Goal: Communication & Community: Ask a question

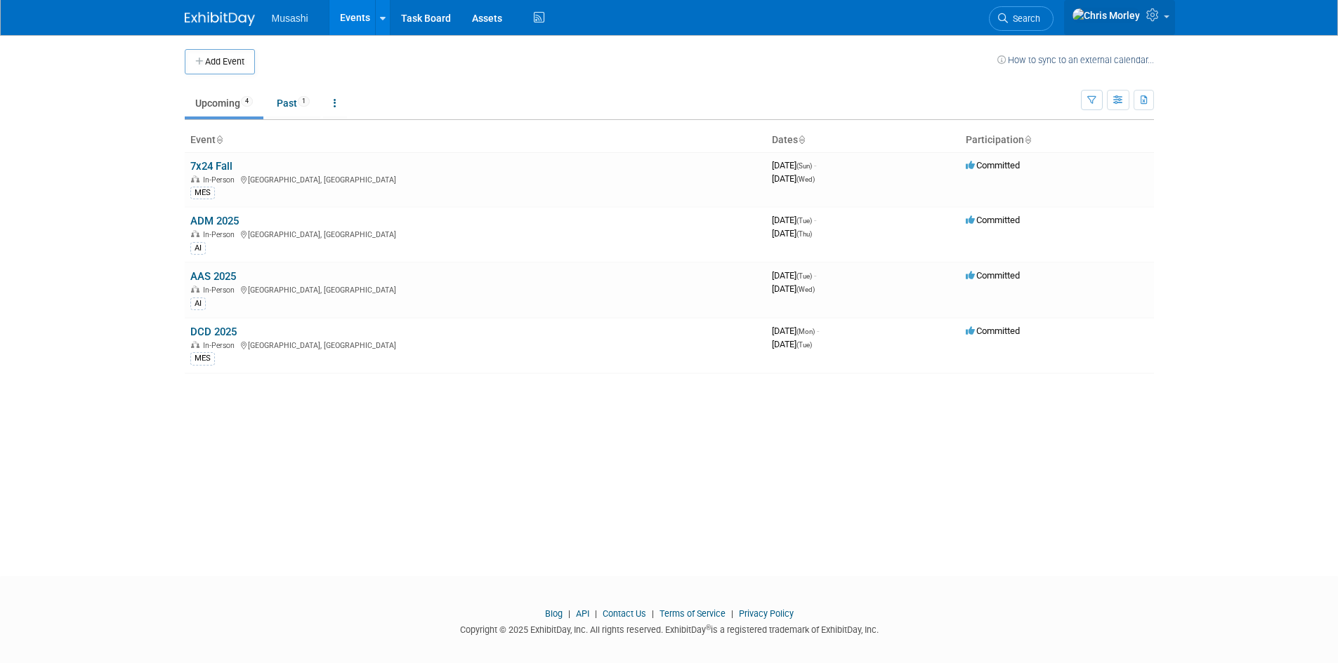
click at [1142, 23] on link at bounding box center [1119, 17] width 111 height 35
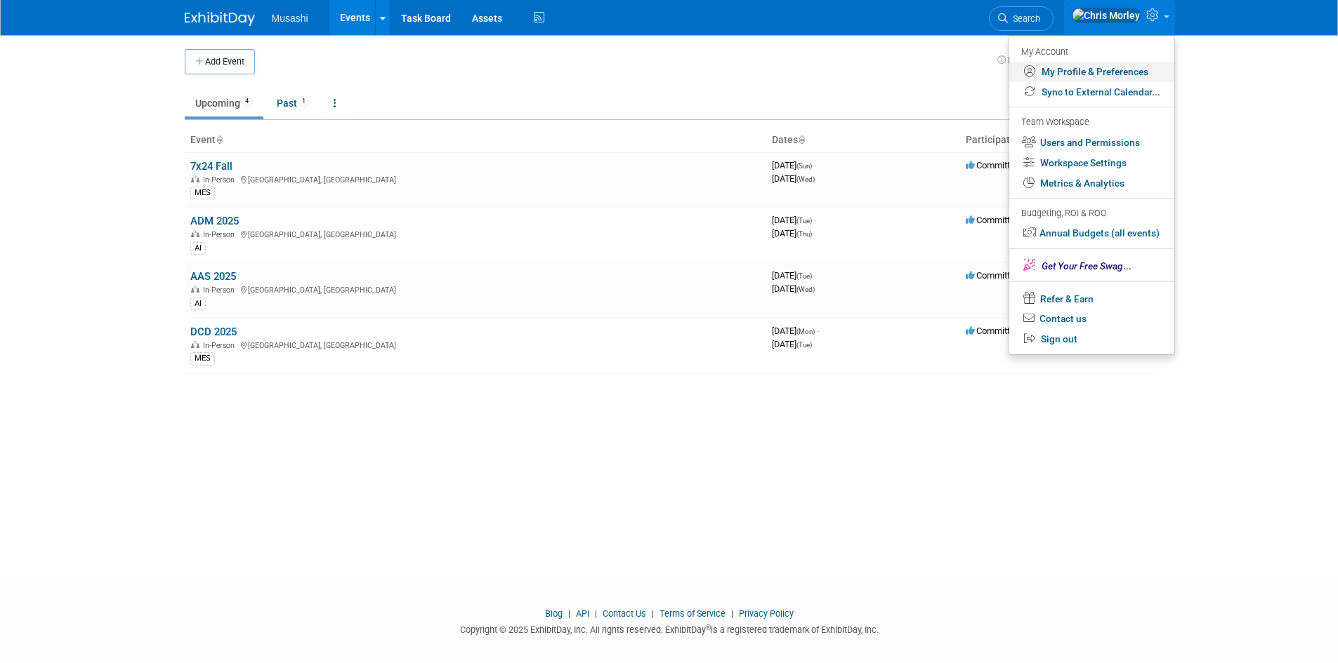
click at [1074, 67] on link "My Profile & Preferences" at bounding box center [1091, 72] width 165 height 20
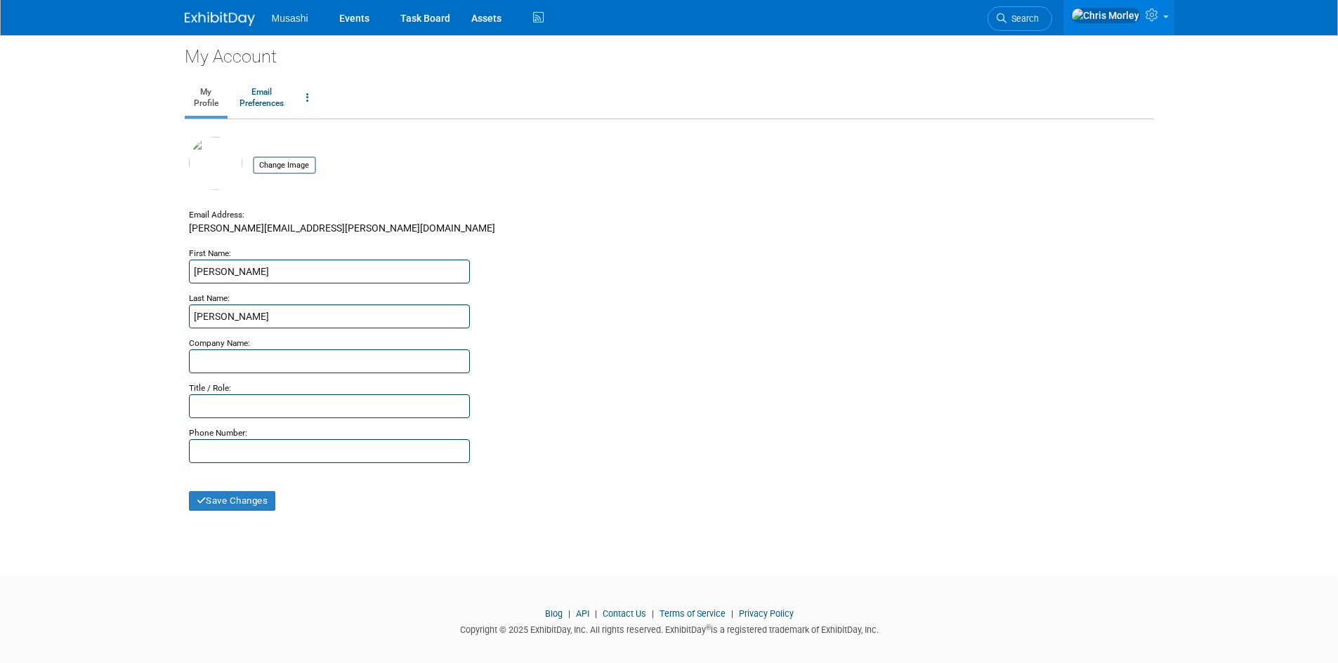
click at [224, 25] on img at bounding box center [220, 19] width 70 height 14
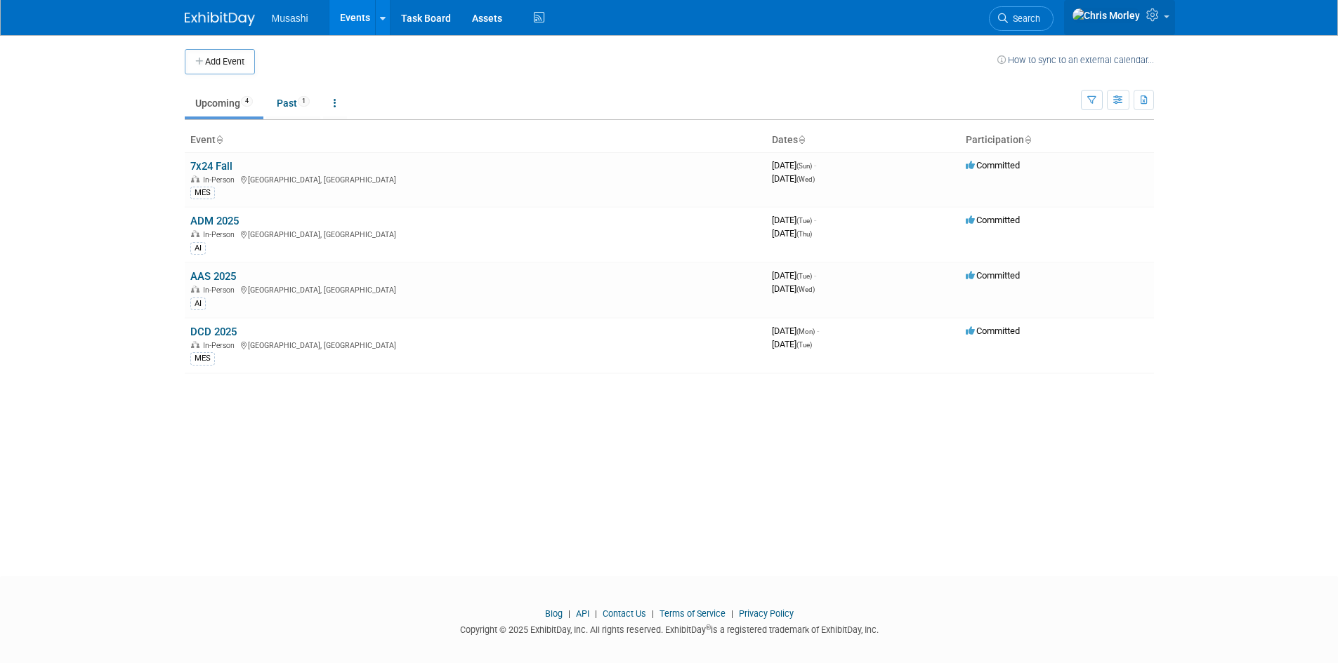
click at [1163, 6] on link at bounding box center [1119, 17] width 111 height 35
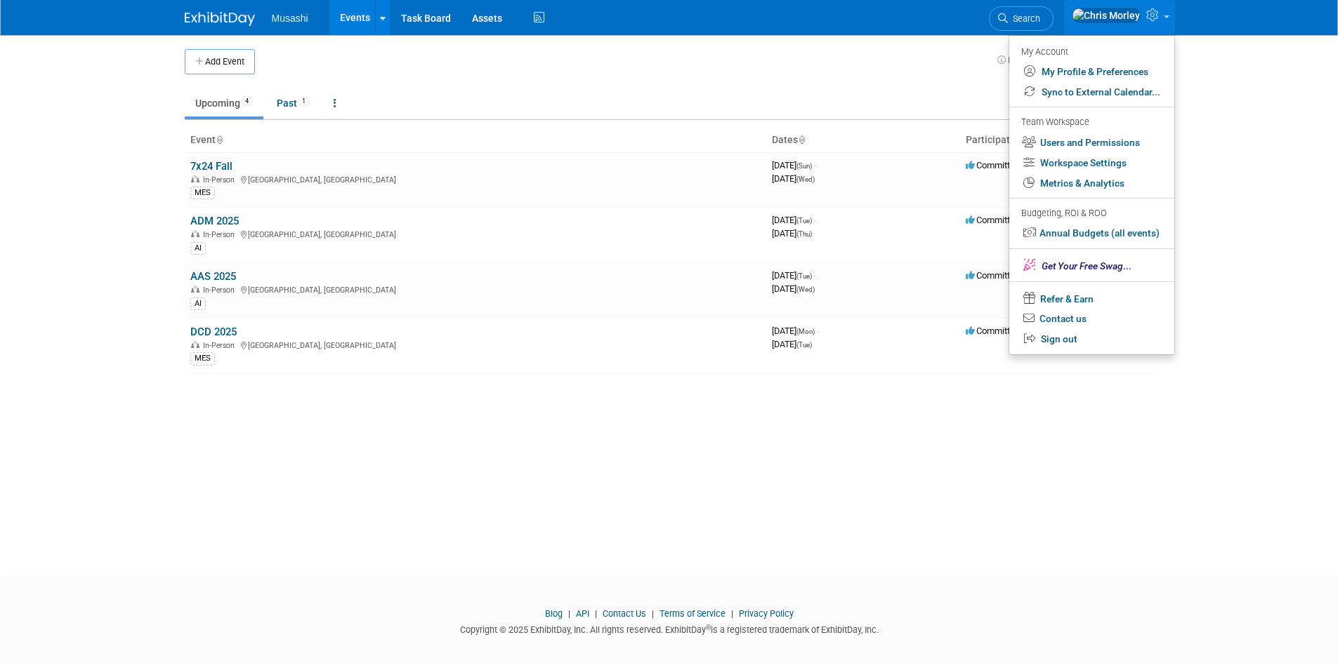
click at [288, 21] on span "Musashi" at bounding box center [290, 18] width 37 height 11
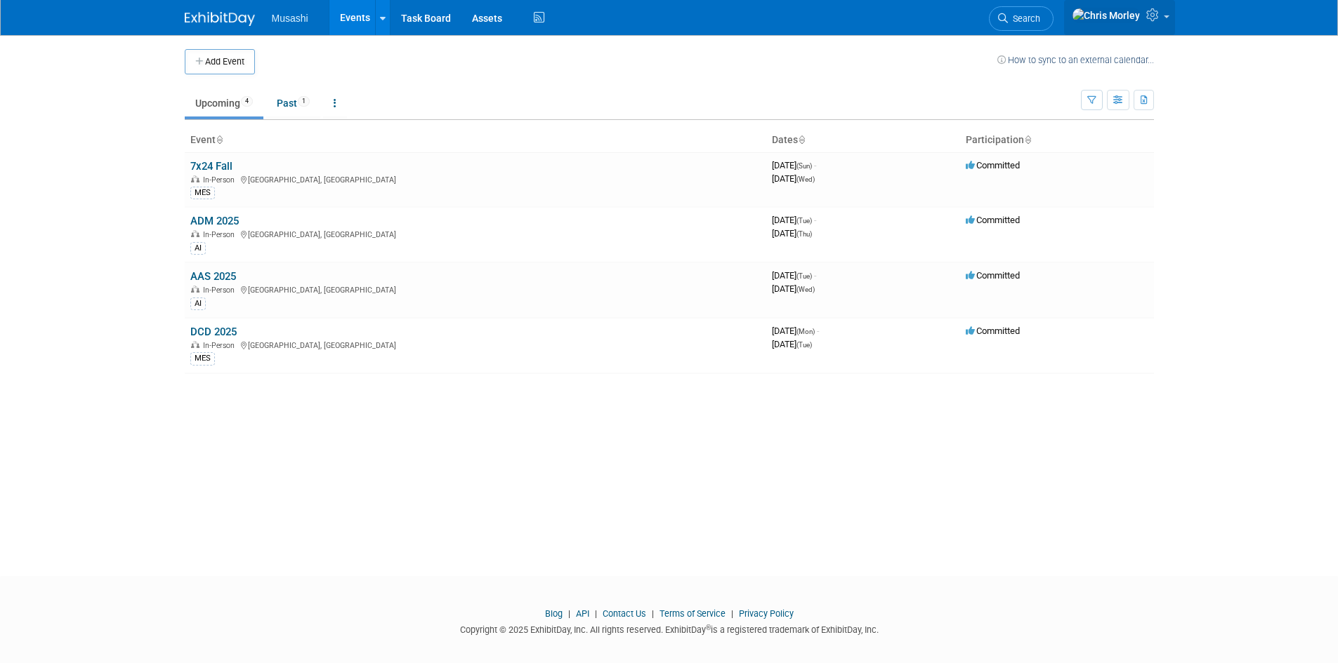
click at [1143, 24] on link at bounding box center [1119, 17] width 111 height 35
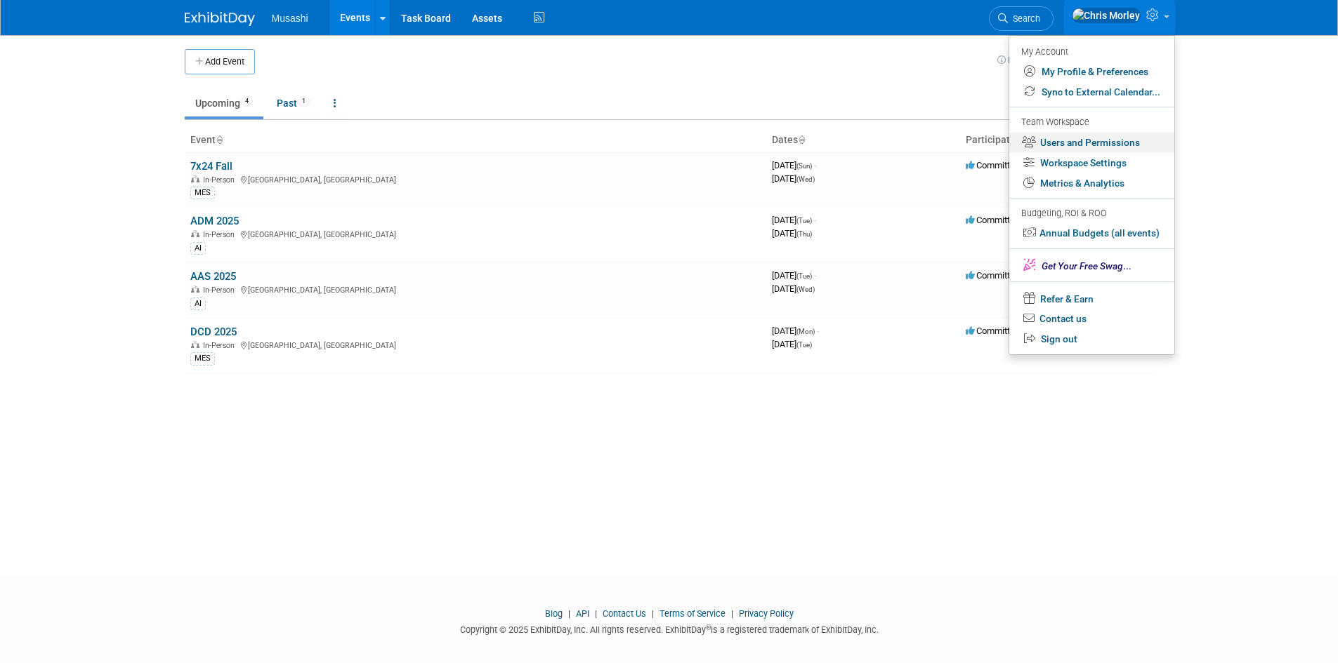
click at [1067, 142] on link "Users and Permissions" at bounding box center [1091, 143] width 165 height 20
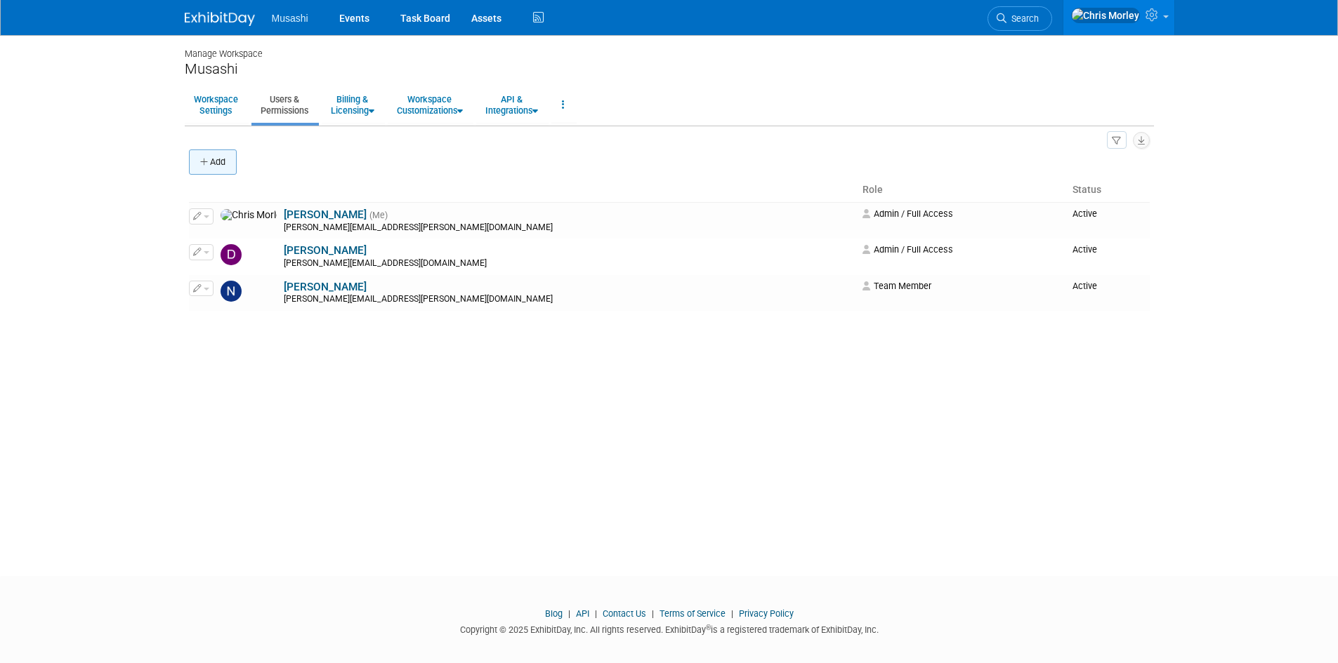
click at [218, 156] on button "Add" at bounding box center [213, 162] width 48 height 25
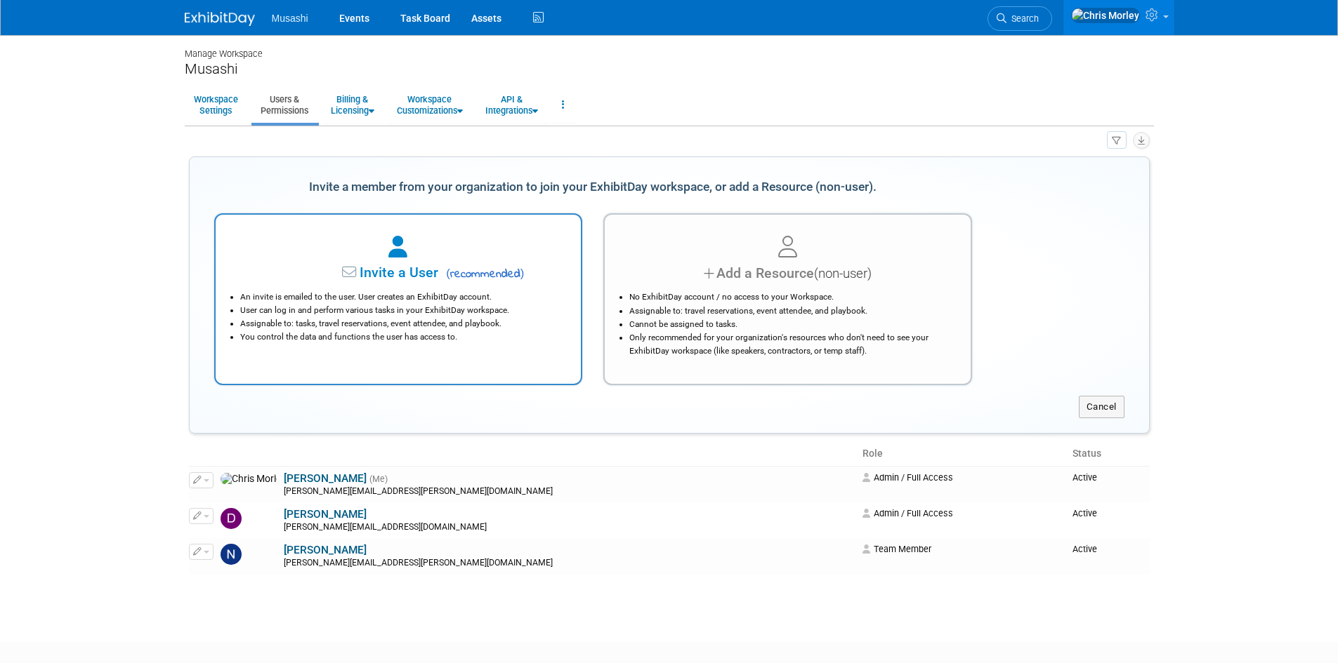
click at [504, 306] on li "User can log in and perform various tasks in your ExhibitDay workspace." at bounding box center [402, 310] width 324 height 13
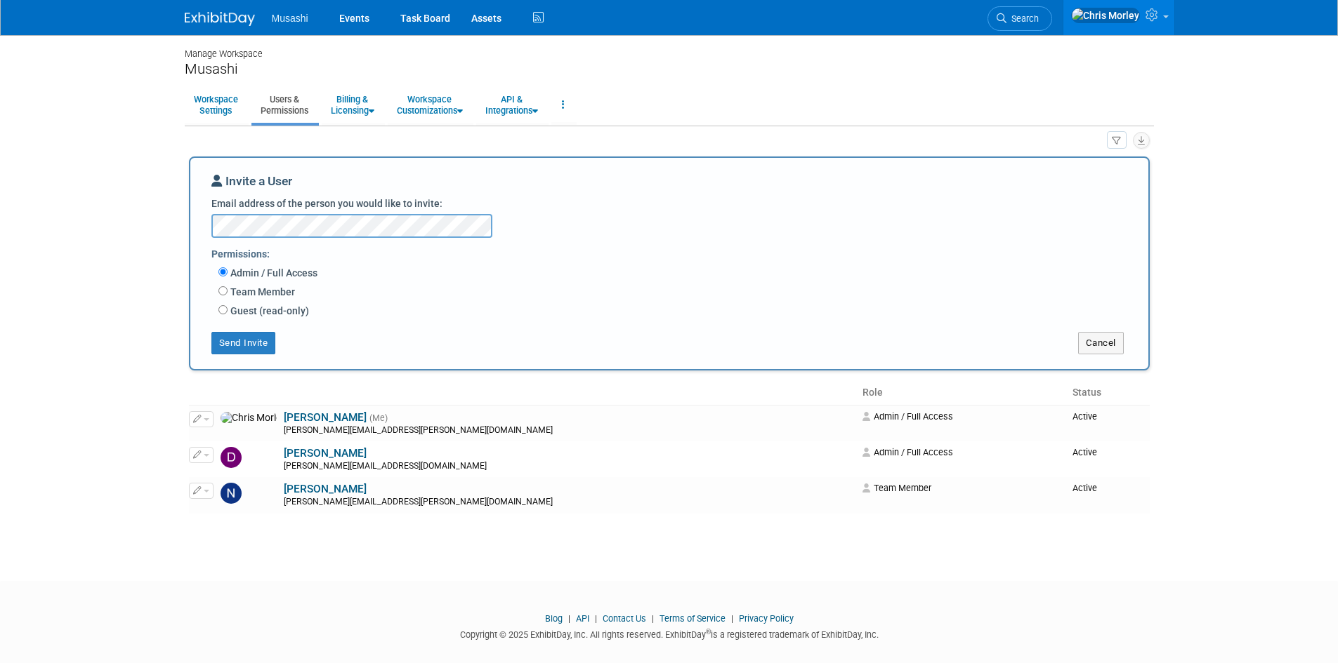
click at [239, 308] on label "Guest (read-only)" at bounding box center [267, 311] width 81 height 14
click at [227, 308] on input "Guest (read-only)" at bounding box center [222, 309] width 9 height 9
radio input "true"
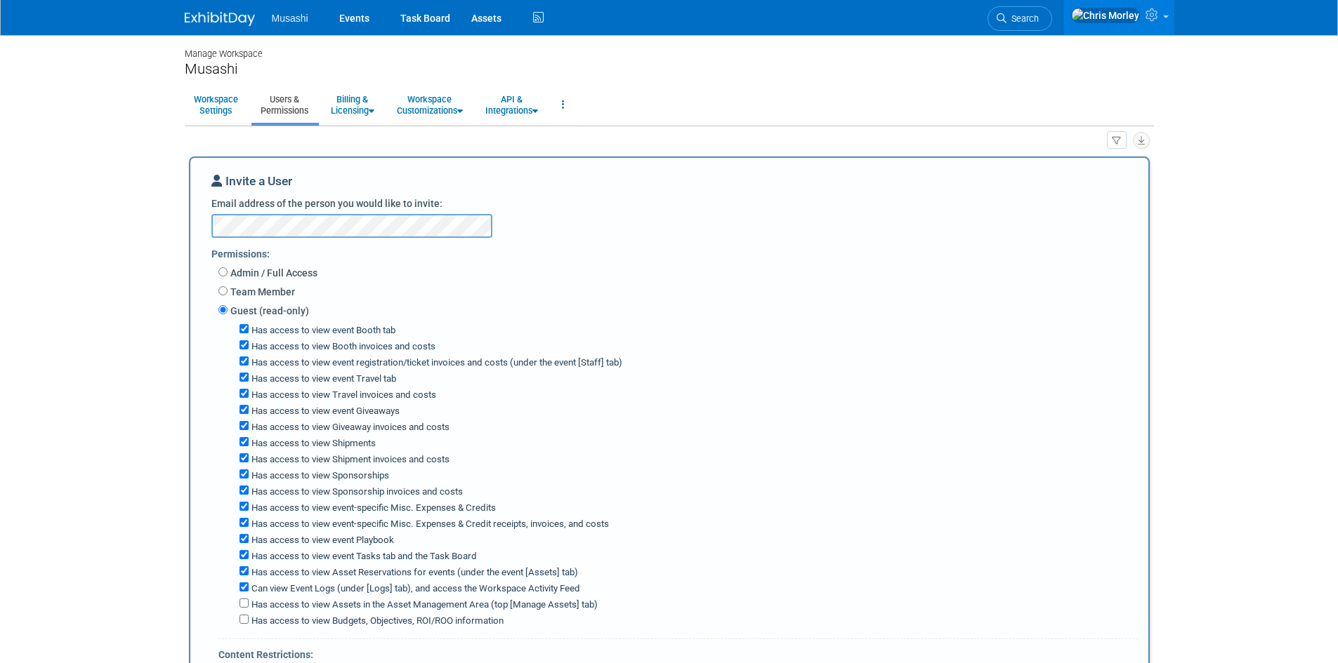
click at [1090, 72] on div "Musashi" at bounding box center [669, 69] width 969 height 18
click at [287, 21] on span "Musashi" at bounding box center [290, 18] width 37 height 11
drag, startPoint x: 182, startPoint y: 27, endPoint x: 262, endPoint y: 18, distance: 80.6
click at [196, 25] on div "Musashi Events Task Board Assets" at bounding box center [669, 18] width 1338 height 36
click at [350, 20] on link "Events" at bounding box center [354, 17] width 51 height 35
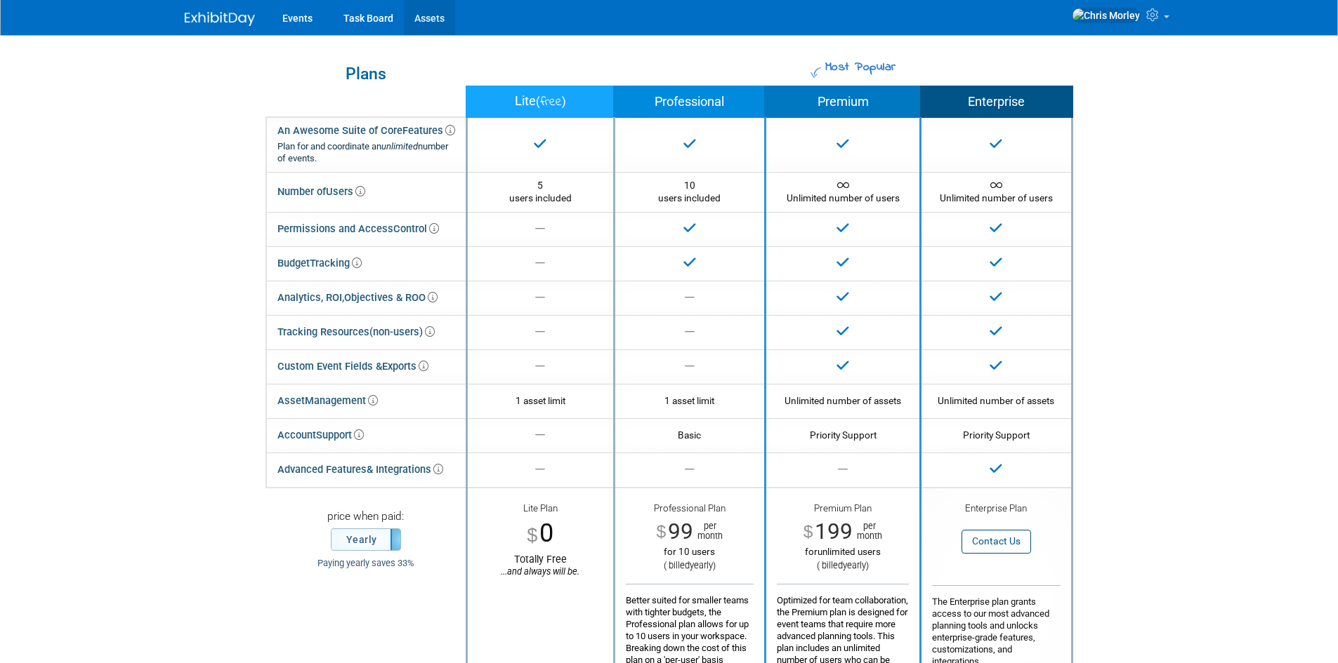
click at [440, 20] on link "Assets" at bounding box center [429, 17] width 51 height 35
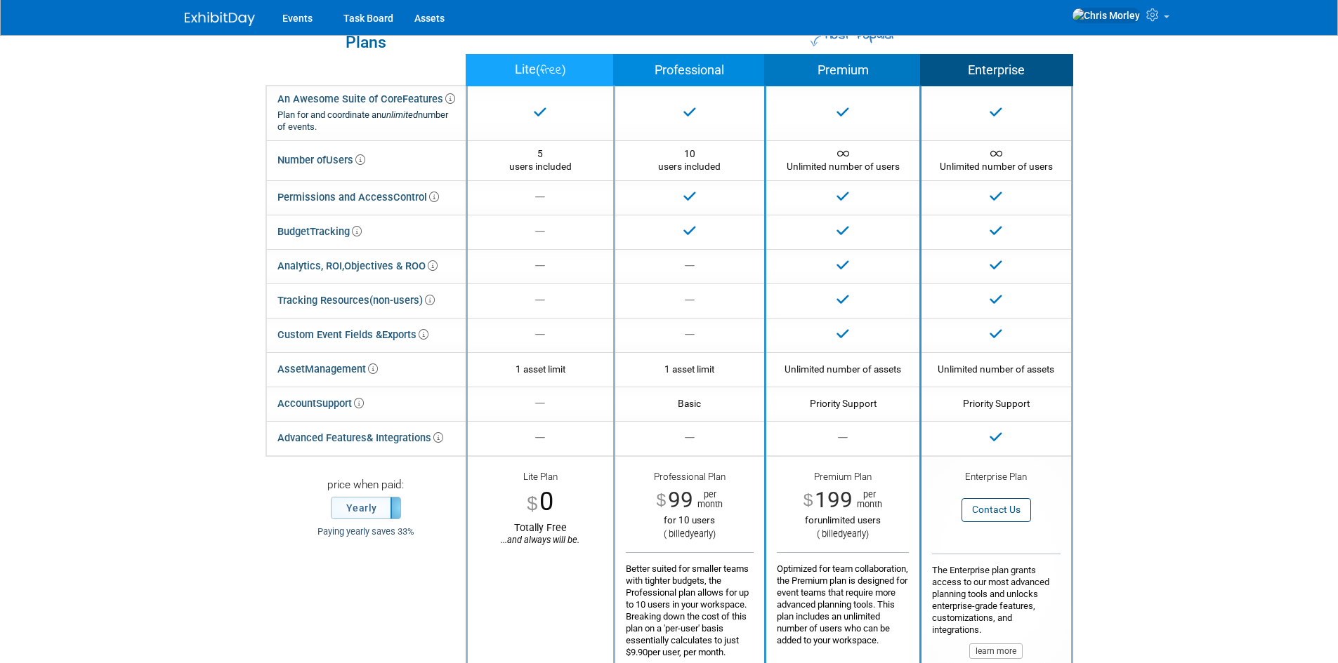
scroll to position [70, 0]
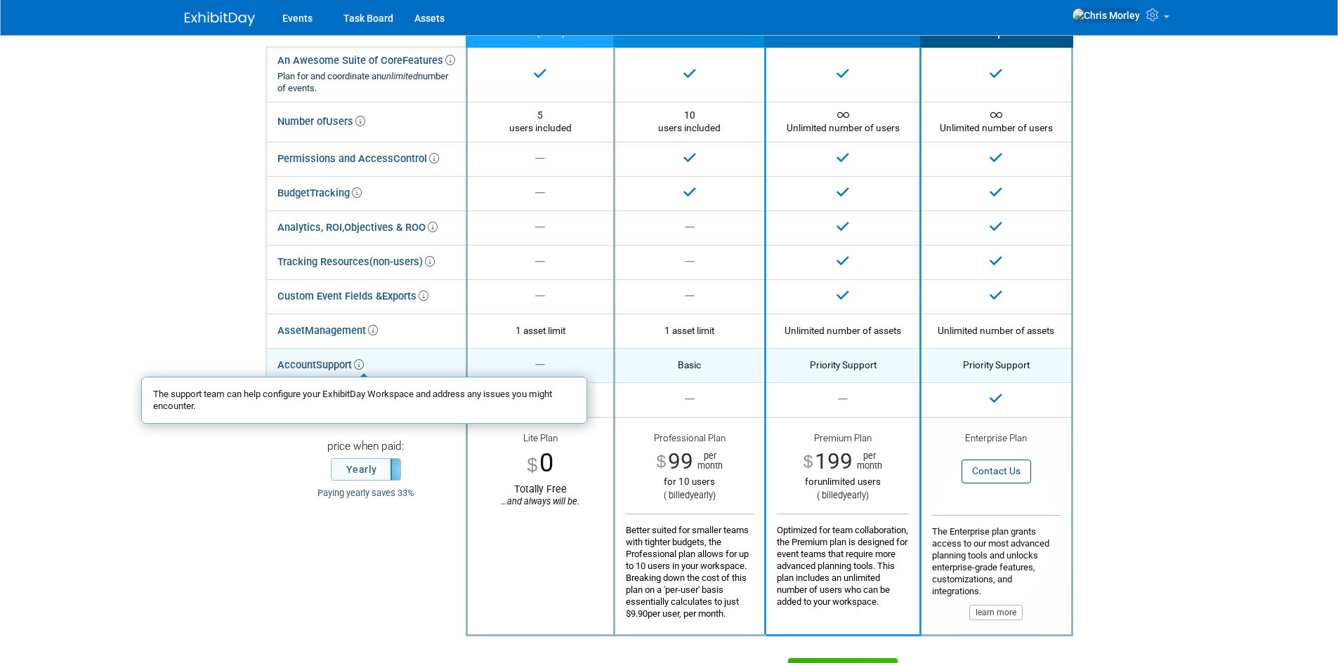
click at [362, 364] on icon at bounding box center [359, 365] width 10 height 10
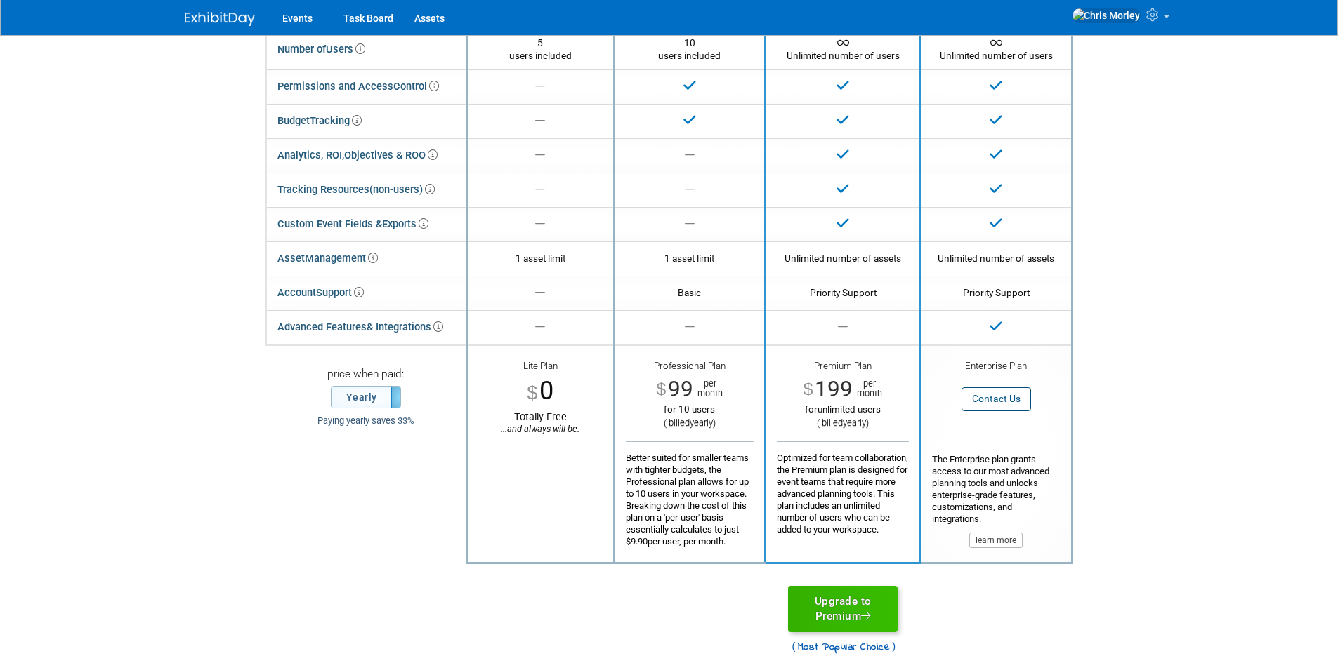
scroll to position [0, 0]
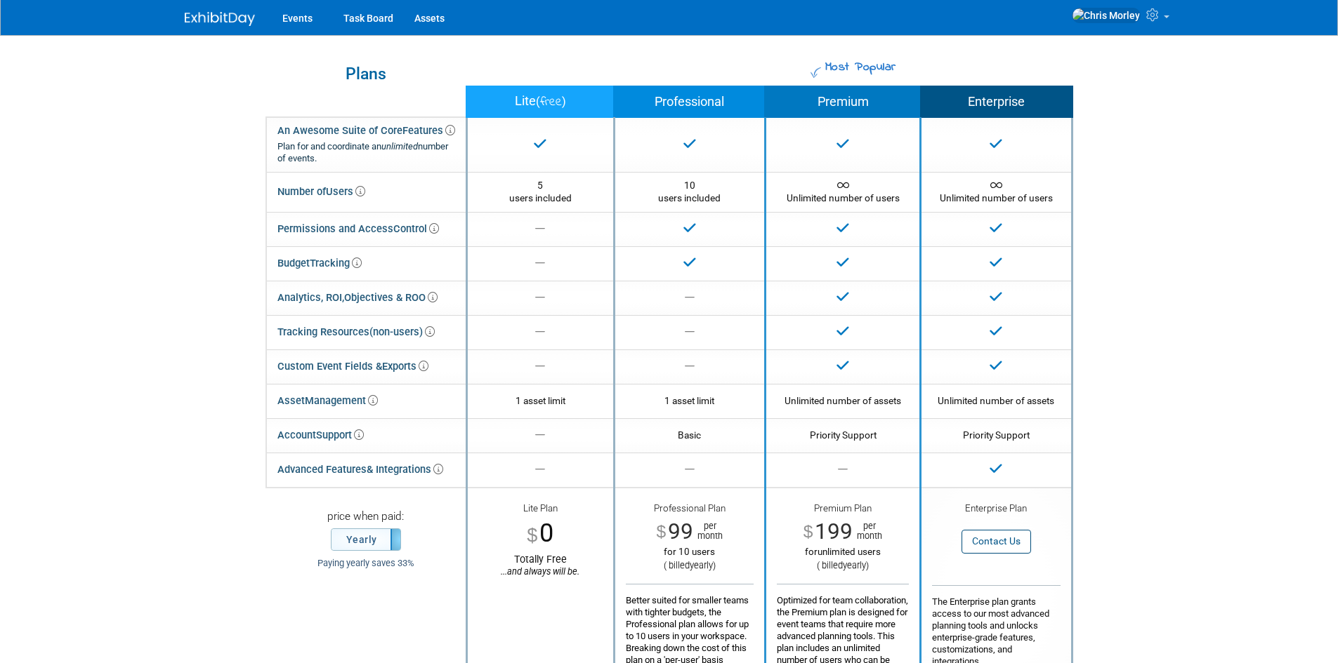
click at [182, 25] on div "Events Task Board Assets My Account My Profile & Preferences Sync to External C…" at bounding box center [669, 17] width 990 height 35
click at [220, 16] on img at bounding box center [220, 19] width 70 height 14
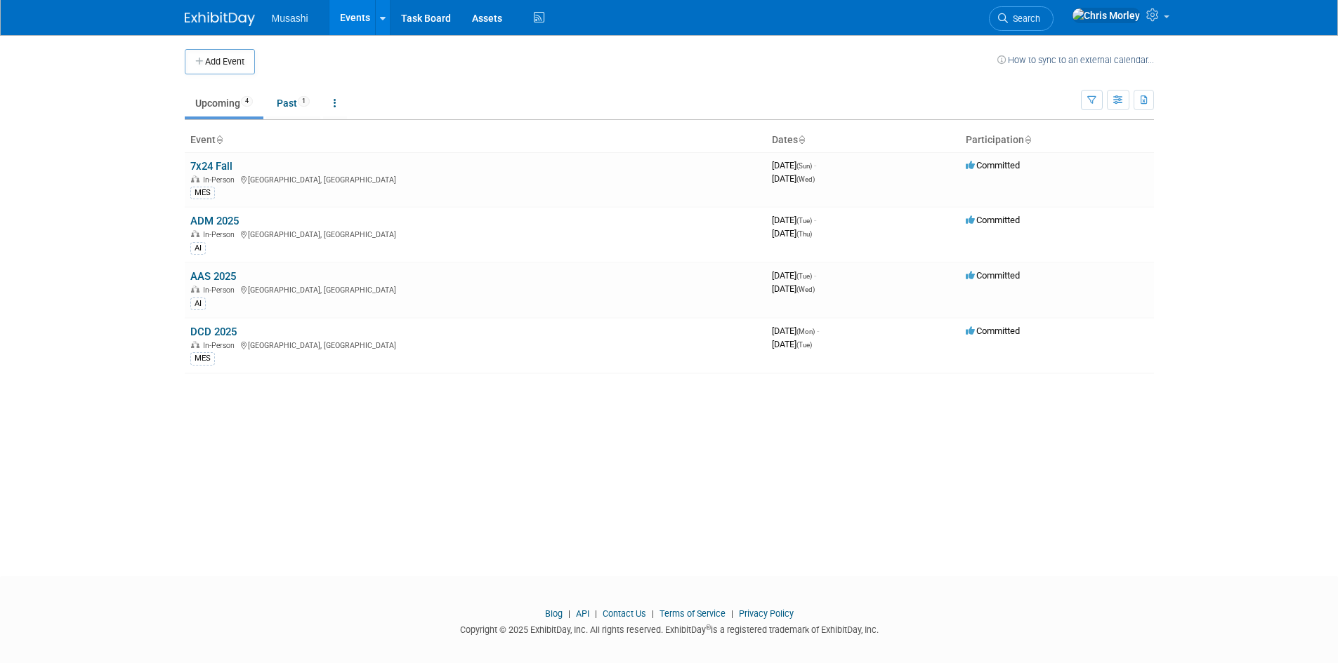
scroll to position [11, 0]
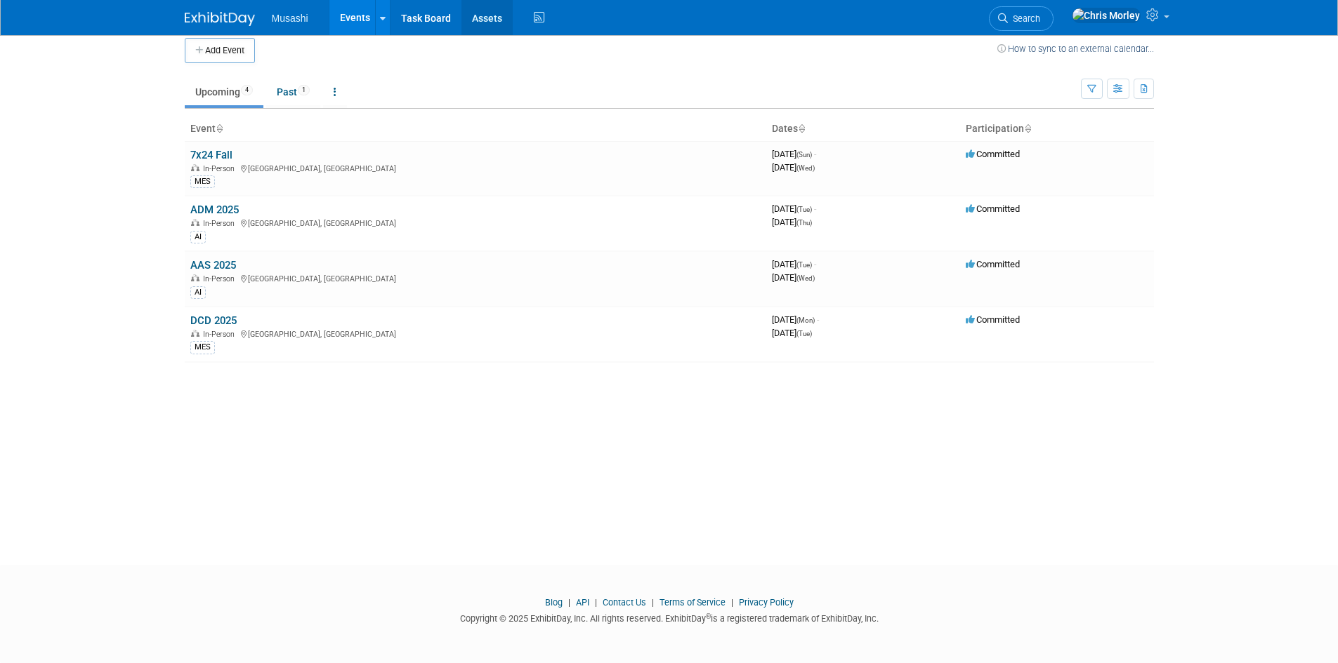
click at [480, 22] on link "Assets" at bounding box center [486, 17] width 51 height 35
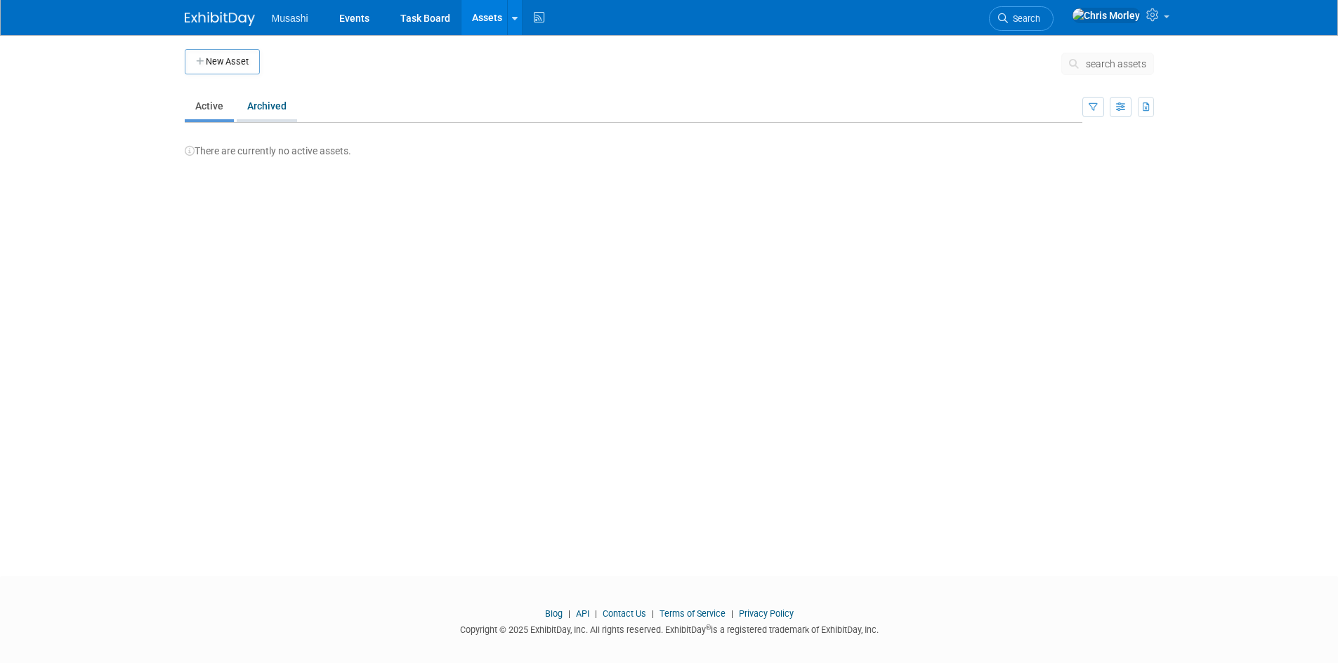
click at [271, 106] on link "Archived" at bounding box center [267, 106] width 60 height 27
click at [217, 115] on link "Active" at bounding box center [209, 106] width 49 height 27
click at [508, 20] on link at bounding box center [514, 17] width 15 height 35
click at [397, 13] on link "Task Board" at bounding box center [425, 17] width 71 height 35
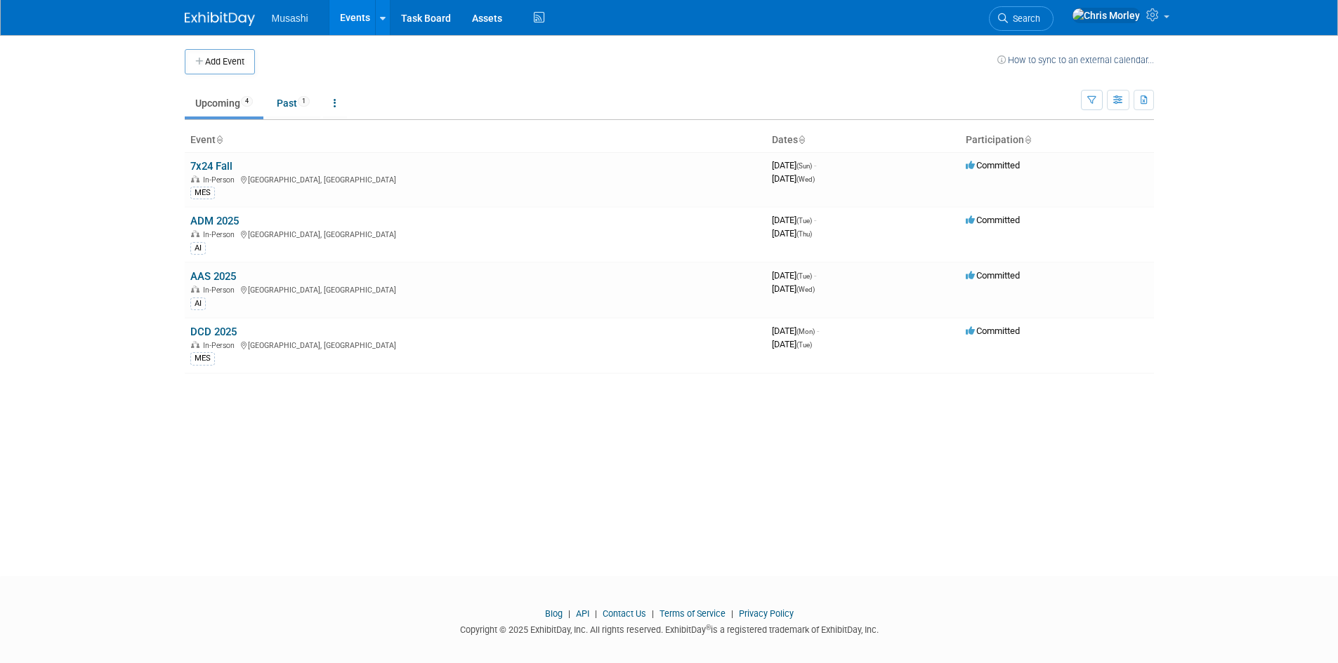
click at [289, 25] on ul "Musashi Events Add Event Bulk Upload Events Shareable Event Boards Recently Vie…" at bounding box center [410, 17] width 276 height 35
click at [620, 611] on link "Contact Us" at bounding box center [624, 614] width 44 height 11
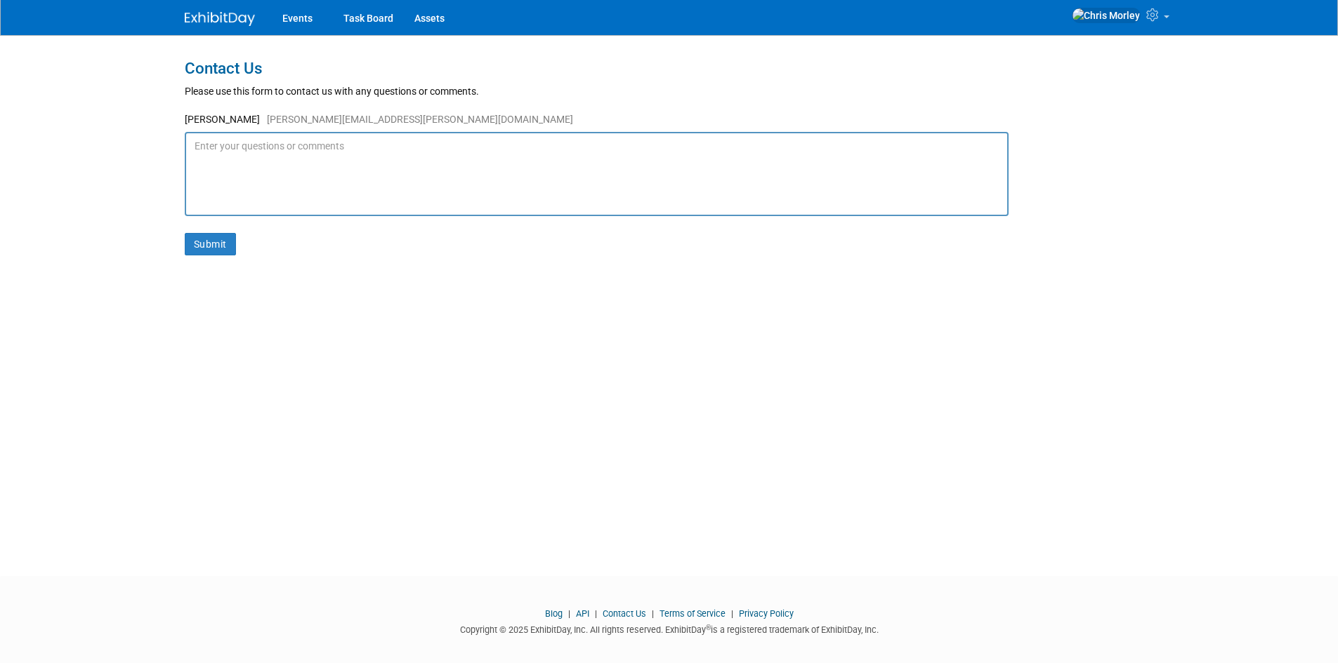
click at [278, 150] on textarea at bounding box center [597, 174] width 824 height 84
drag, startPoint x: 300, startPoint y: 175, endPoint x: 282, endPoint y: 170, distance: 18.2
click at [282, 170] on textarea "Hello, When adding a new user to our profile." at bounding box center [597, 174] width 824 height 84
click at [504, 163] on textarea "Hello, When adding a new Guest (read only mode) to our profile." at bounding box center [597, 174] width 824 height 84
click at [482, 173] on textarea "Hello, When adding a new Guest (read only mode) to our profile." at bounding box center [597, 174] width 824 height 84
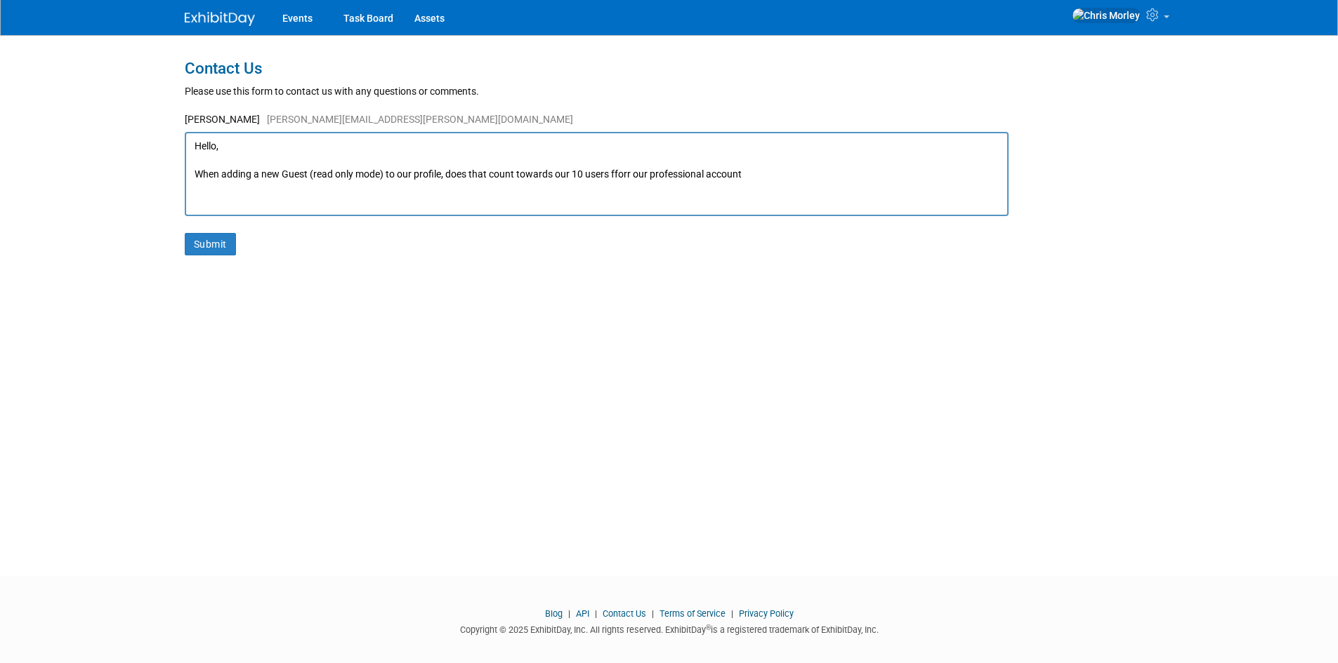
click at [622, 173] on textarea "Hello, When adding a new Guest (read only mode) to our profile, does that count…" at bounding box center [597, 174] width 824 height 84
click at [740, 167] on textarea "Hello, When adding a new Guest (read only mode) to our profile, does that count…" at bounding box center [597, 174] width 824 height 84
click at [741, 171] on textarea "Hello, When adding a new Guest (read only mode) to our profile, does that count…" at bounding box center [597, 174] width 824 height 84
click at [442, 176] on textarea "Hello, When adding a new Guest (read only mode) to our profile, does that count…" at bounding box center [597, 174] width 824 height 84
click at [266, 173] on textarea "Hello, When adding a new Guest (read only mode), does that count towards our 10…" at bounding box center [597, 174] width 824 height 84
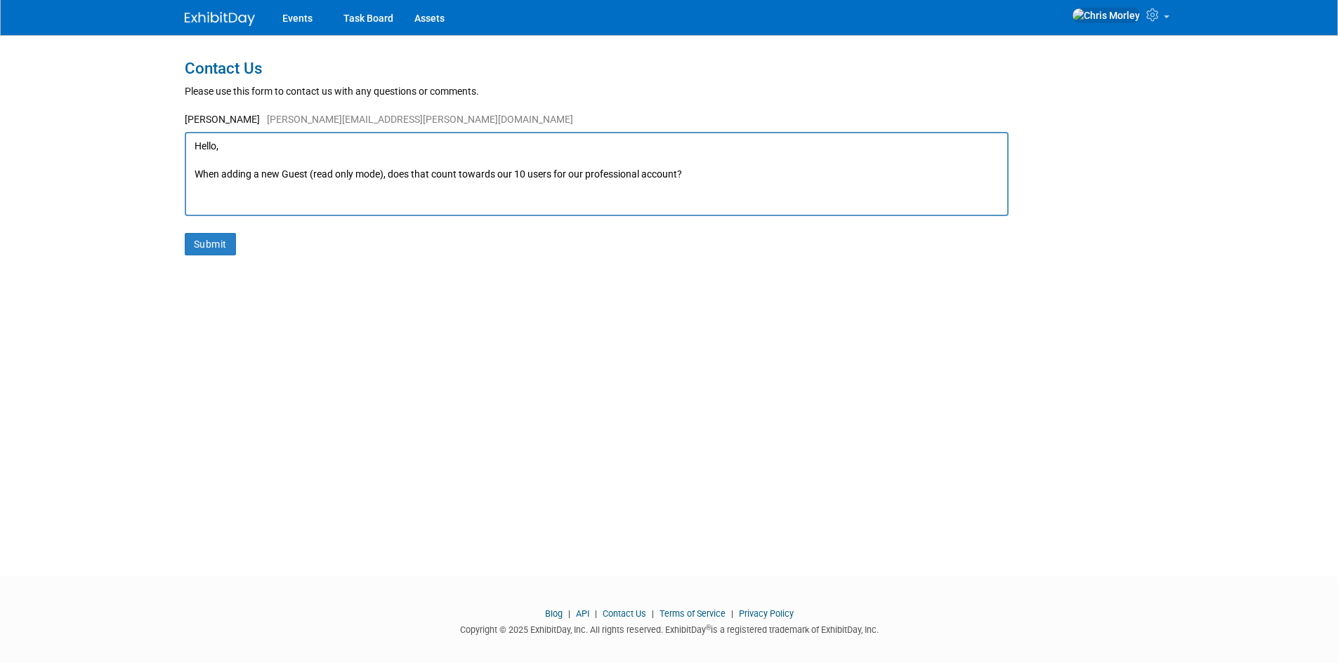
click at [244, 176] on textarea "Hello, When adding a new Guest (read only mode), does that count towards our 10…" at bounding box center [597, 174] width 824 height 84
click at [252, 172] on textarea "Hello, When adding a new Guest (read only mode), does that count towards our 10…" at bounding box center [597, 174] width 824 height 84
type textarea "Hello, When inviting a new Guest (read only mode), does that count towards our …"
click at [221, 243] on button "Submit" at bounding box center [210, 244] width 51 height 22
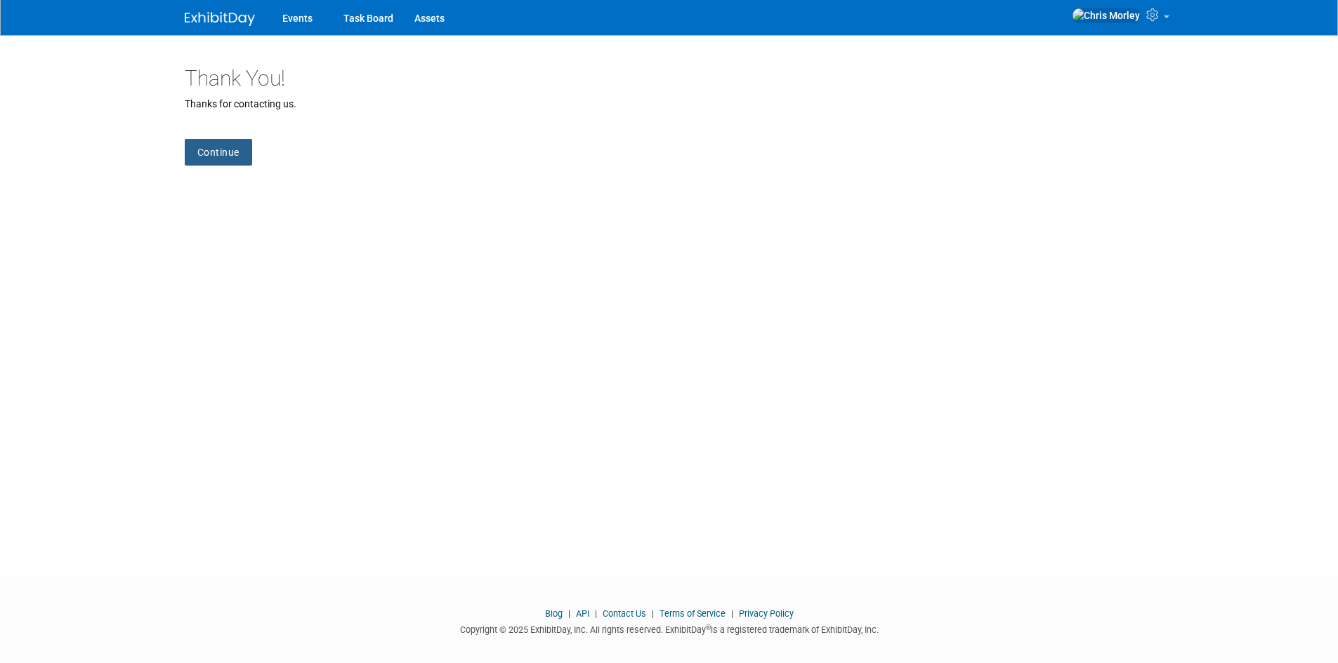
click at [226, 144] on link "Continue" at bounding box center [218, 152] width 67 height 27
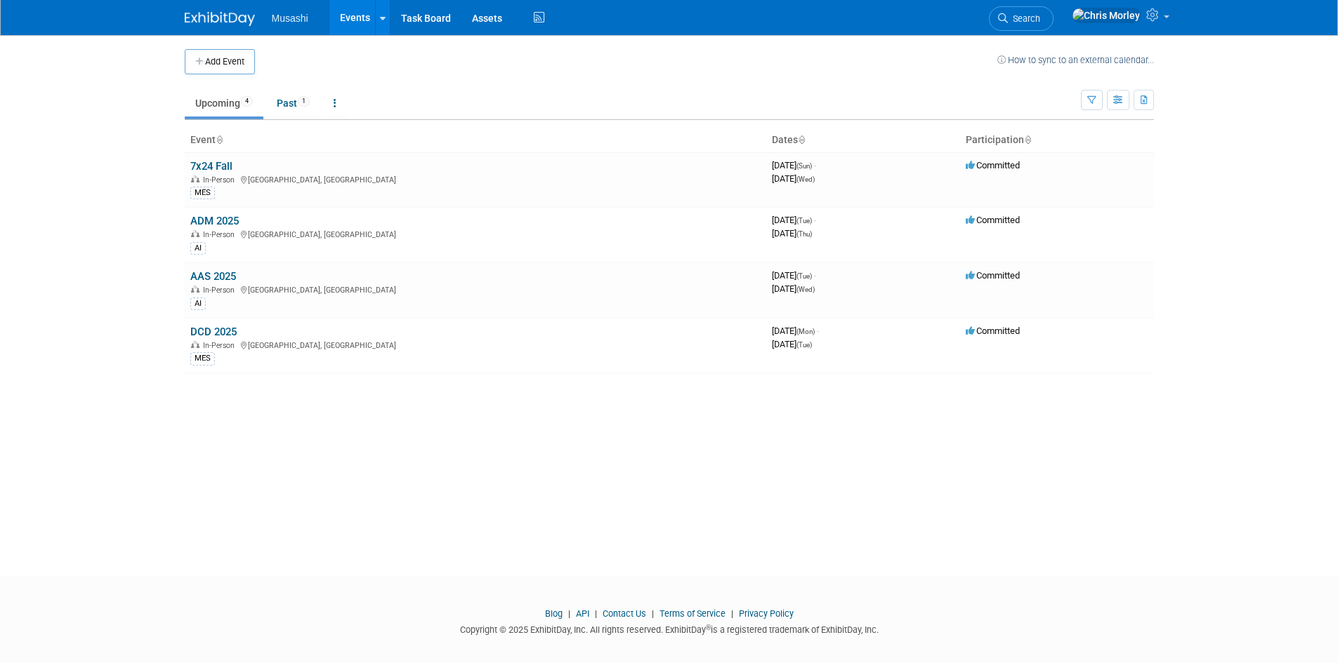
click at [220, 16] on img at bounding box center [220, 19] width 70 height 14
click at [1158, 15] on icon at bounding box center [1154, 14] width 16 height 13
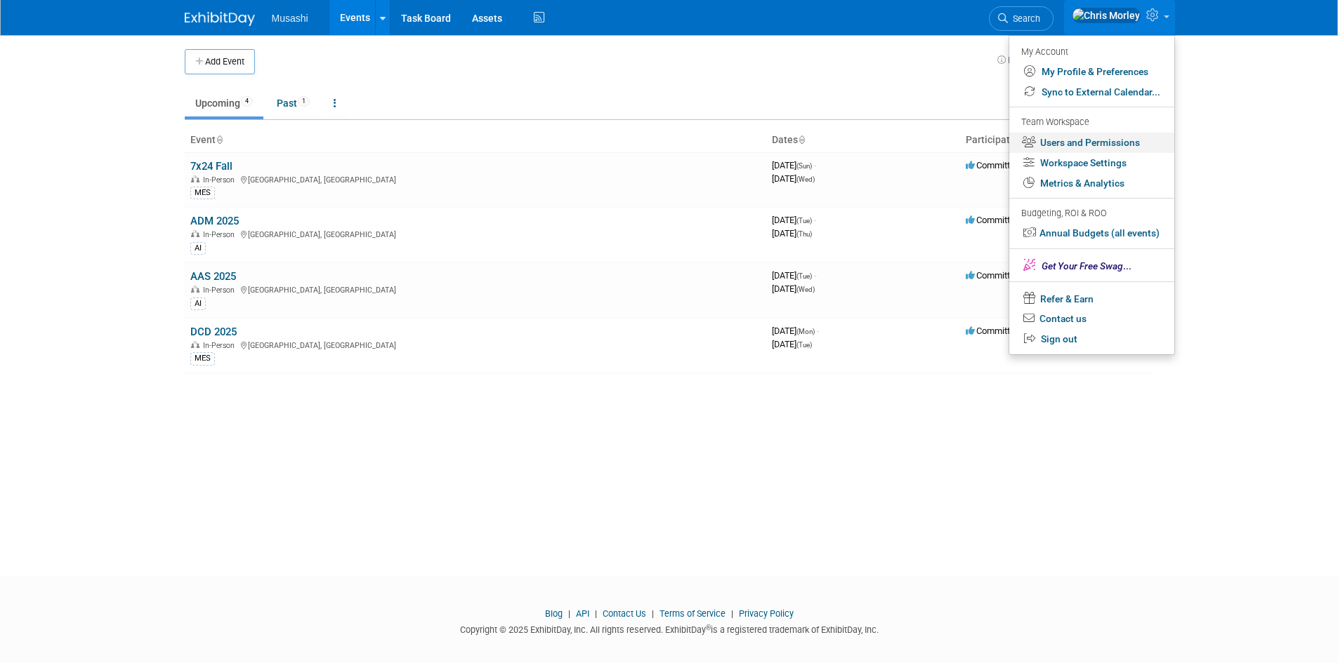
click at [1070, 138] on link "Users and Permissions" at bounding box center [1091, 143] width 165 height 20
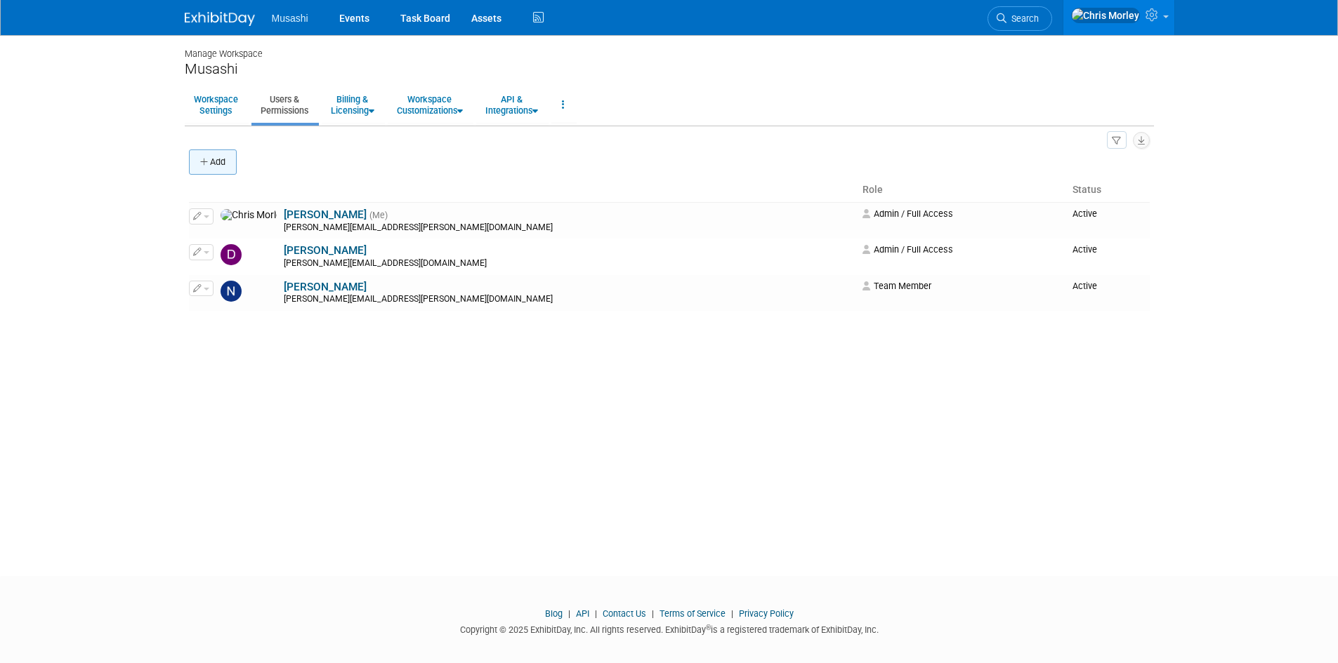
click at [210, 154] on button "Add" at bounding box center [213, 162] width 48 height 25
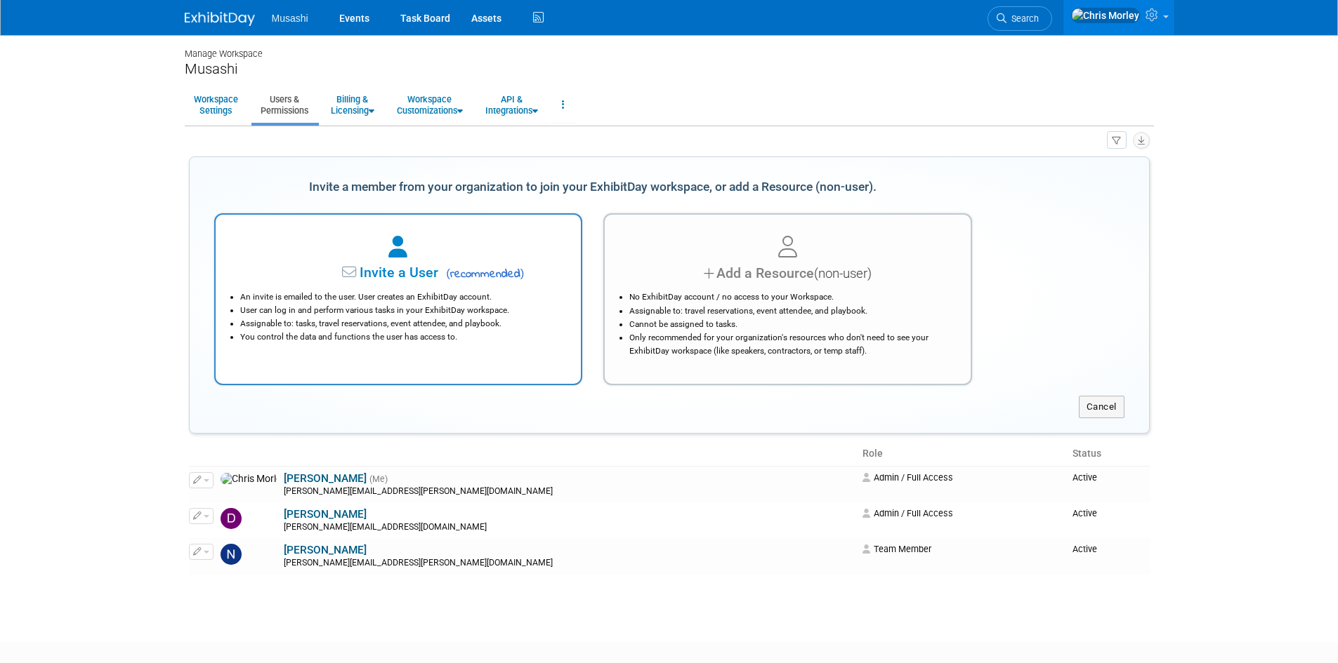
click at [482, 296] on li "An invite is emailed to the user. User creates an ExhibitDay account." at bounding box center [402, 297] width 324 height 13
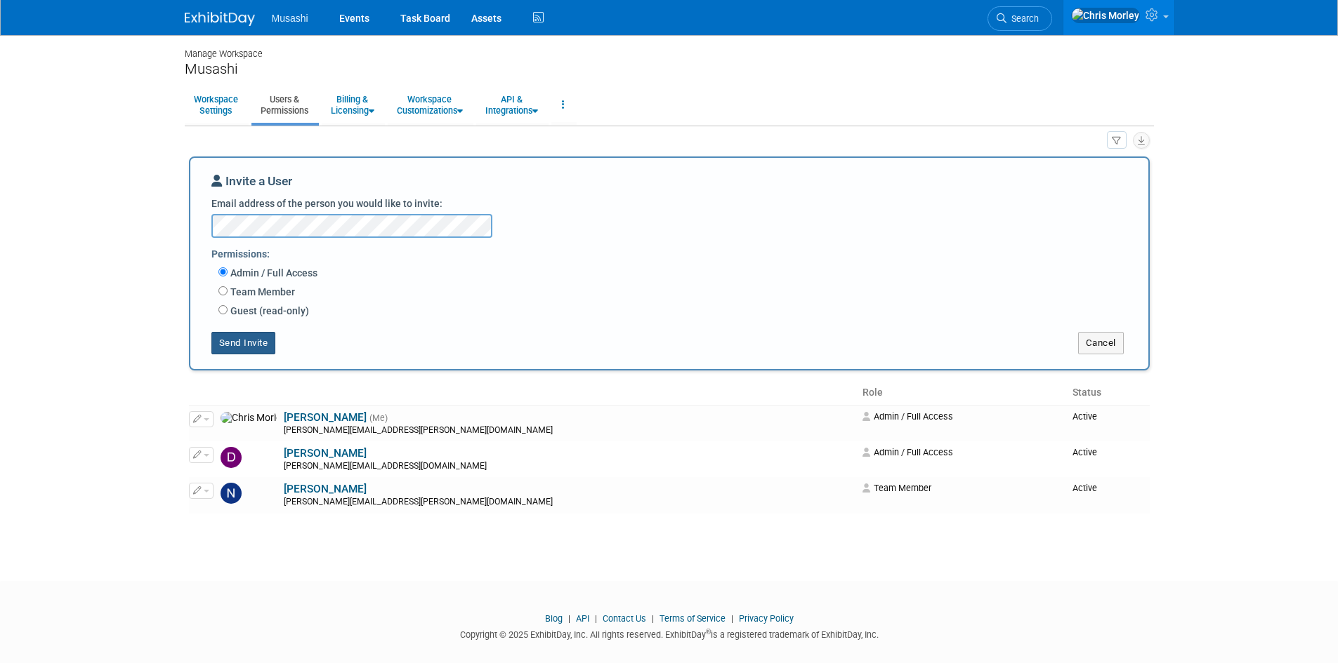
click at [223, 343] on button "Send Invite" at bounding box center [243, 343] width 65 height 22
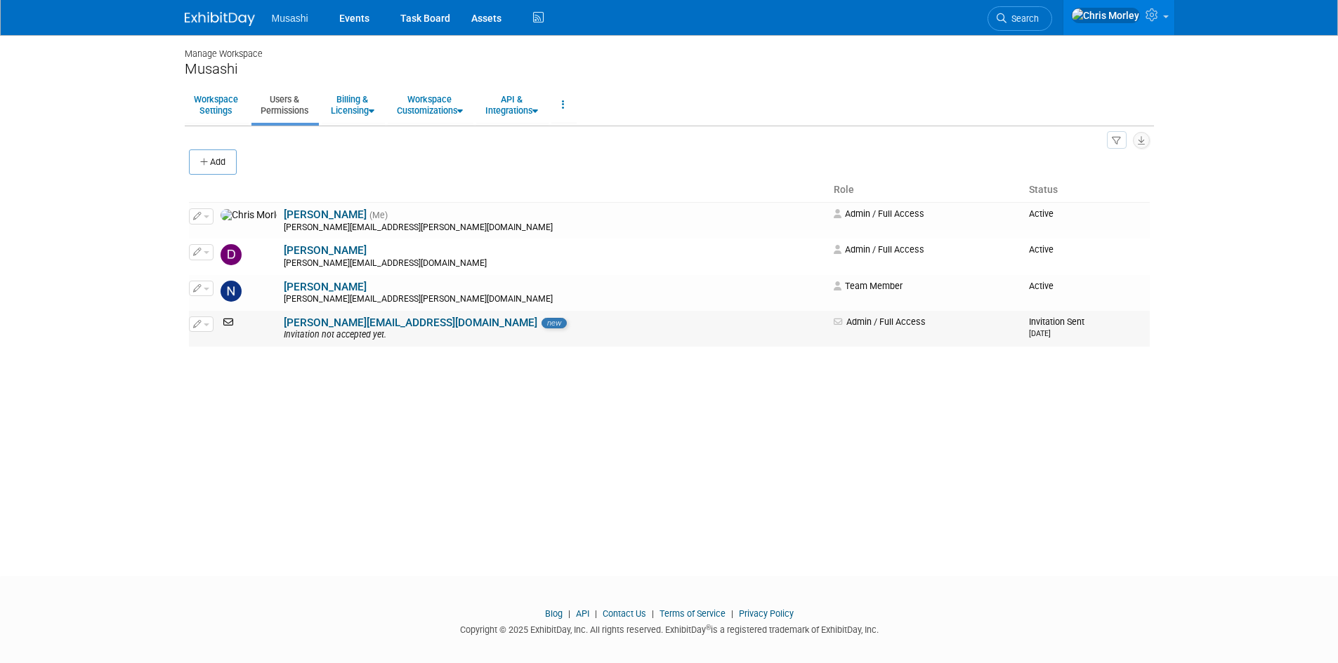
click at [208, 326] on span "button" at bounding box center [207, 325] width 6 height 3
click at [210, 329] on button "button" at bounding box center [201, 324] width 25 height 15
click at [217, 350] on link "Edit" at bounding box center [245, 347] width 111 height 20
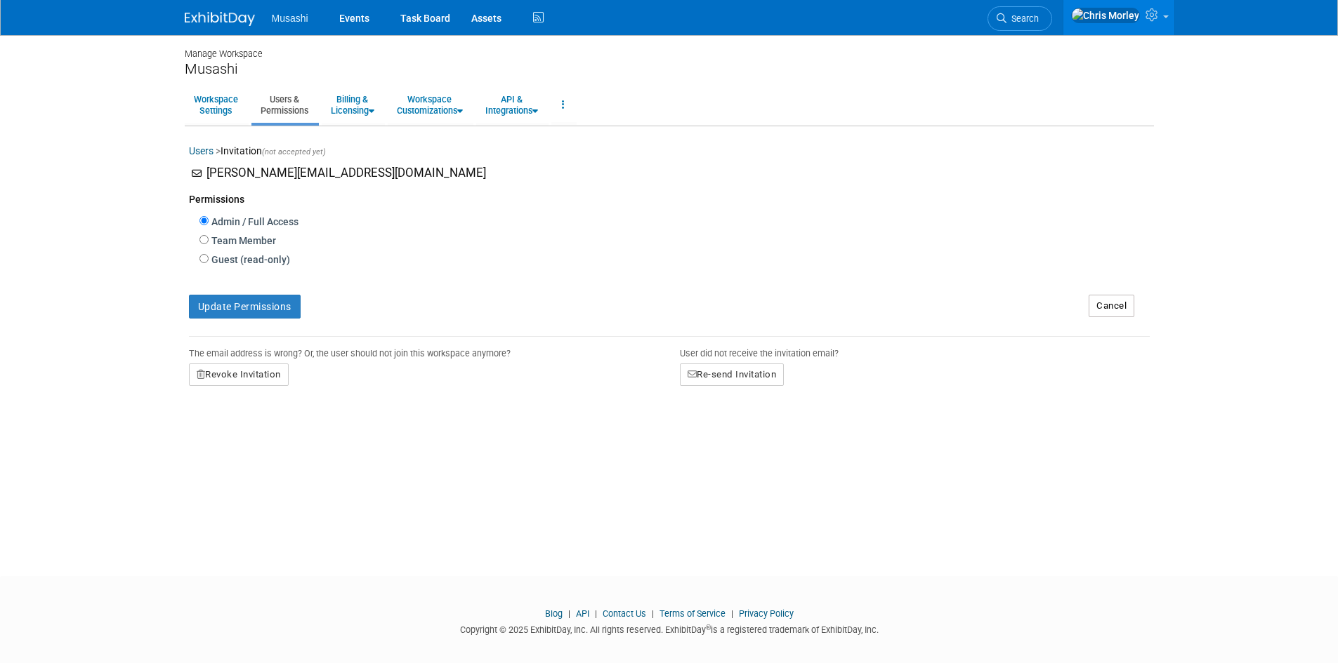
click at [223, 237] on label "Team Member" at bounding box center [242, 241] width 67 height 14
click at [209, 237] on input "Team Member" at bounding box center [203, 239] width 9 height 9
radio input "true"
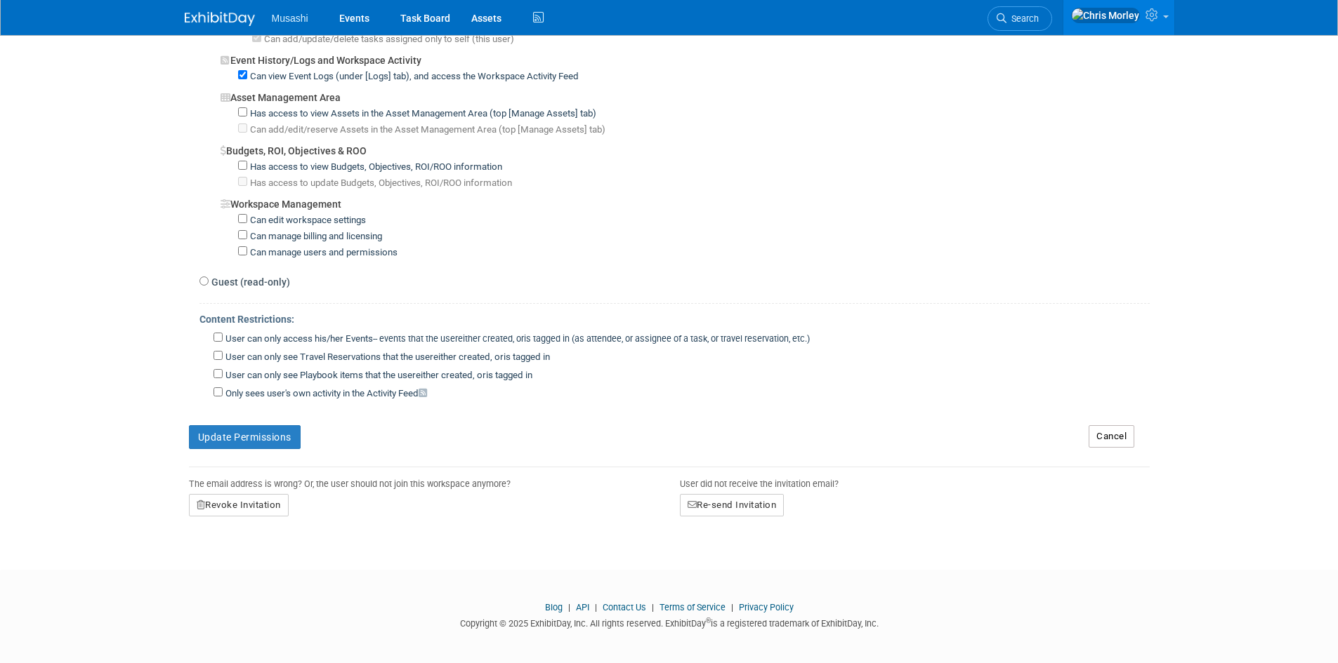
scroll to position [927, 0]
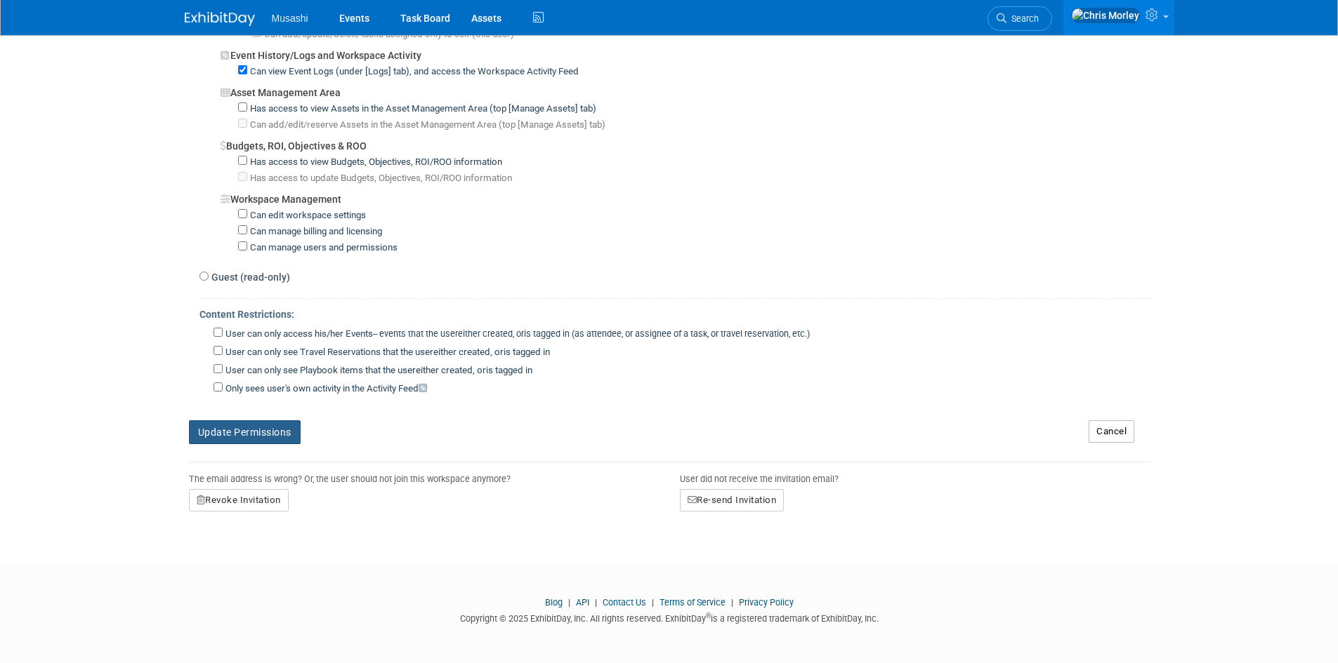
drag, startPoint x: 295, startPoint y: 430, endPoint x: 394, endPoint y: 427, distance: 99.0
click at [294, 431] on button "Update Permissions" at bounding box center [245, 433] width 112 height 24
